Goal: Transaction & Acquisition: Purchase product/service

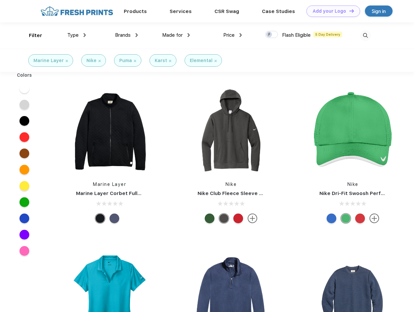
click at [331, 11] on link "Add your Logo Design Tool" at bounding box center [333, 11] width 54 height 11
click at [0, 0] on div "Design Tool" at bounding box center [0, 0] width 0 height 0
click at [348, 11] on link "Add your Logo Design Tool" at bounding box center [333, 11] width 54 height 11
click at [31, 35] on div "Filter" at bounding box center [35, 35] width 13 height 7
click at [77, 35] on span "Type" at bounding box center [72, 35] width 11 height 6
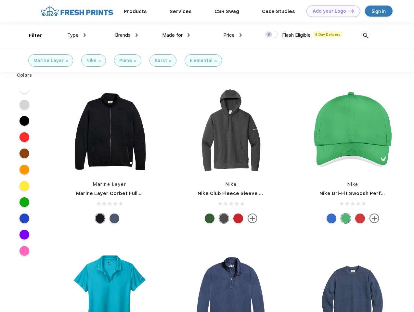
click at [126, 35] on span "Brands" at bounding box center [123, 35] width 16 height 6
click at [176, 35] on span "Made for" at bounding box center [172, 35] width 20 height 6
click at [233, 35] on span "Price" at bounding box center [228, 35] width 11 height 6
click at [272, 35] on div at bounding box center [271, 34] width 13 height 7
click at [269, 35] on input "checkbox" at bounding box center [267, 33] width 4 height 4
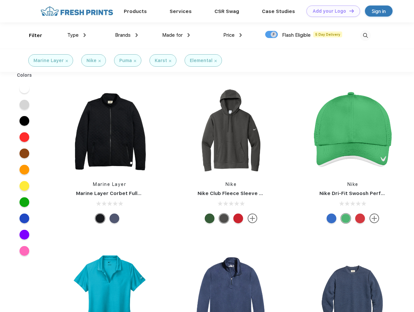
click at [365, 35] on img at bounding box center [365, 35] width 11 height 11
